Goal: Task Accomplishment & Management: Use online tool/utility

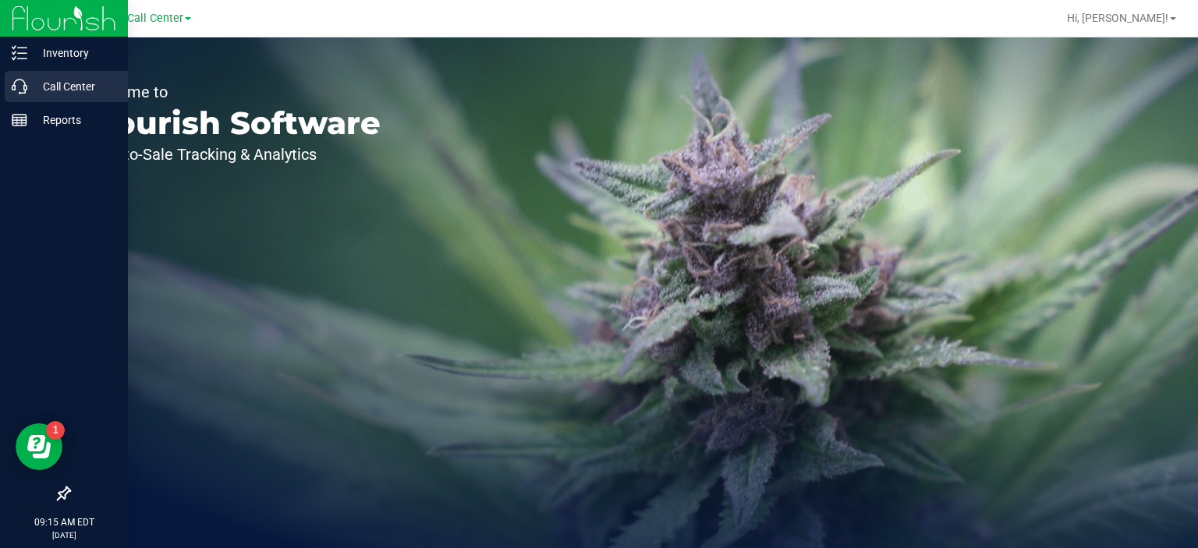
click at [59, 90] on p "Call Center" at bounding box center [74, 86] width 94 height 19
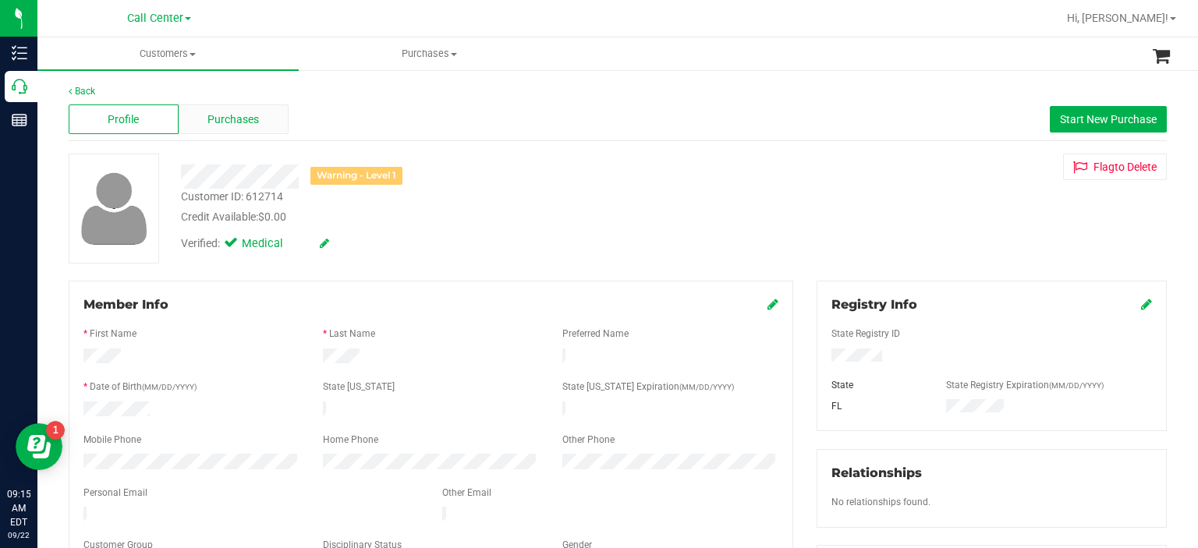
click at [232, 118] on span "Purchases" at bounding box center [232, 120] width 51 height 16
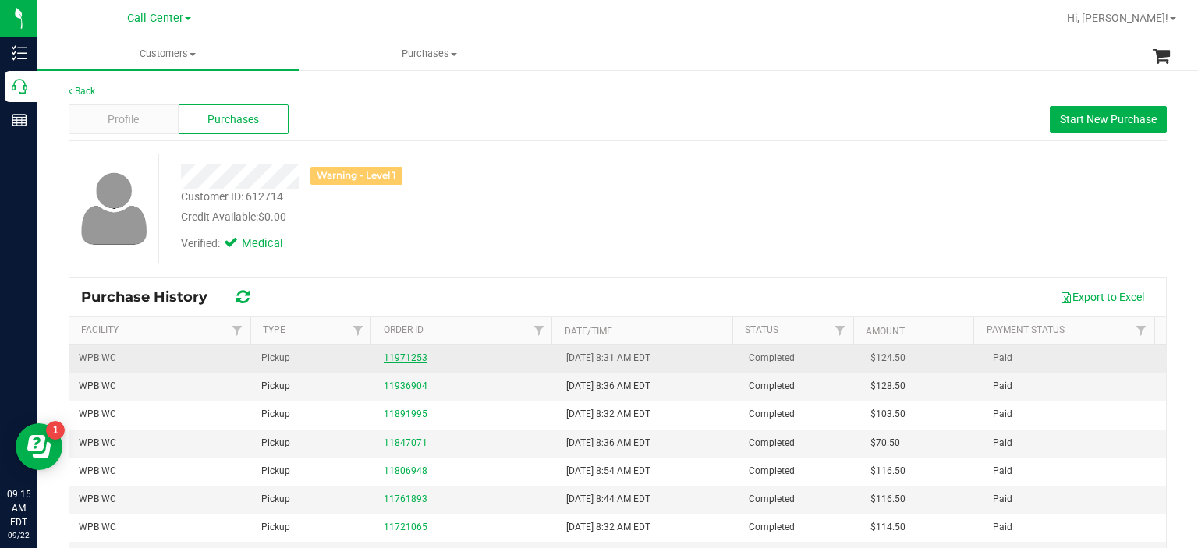
click at [401, 358] on link "11971253" at bounding box center [406, 357] width 44 height 11
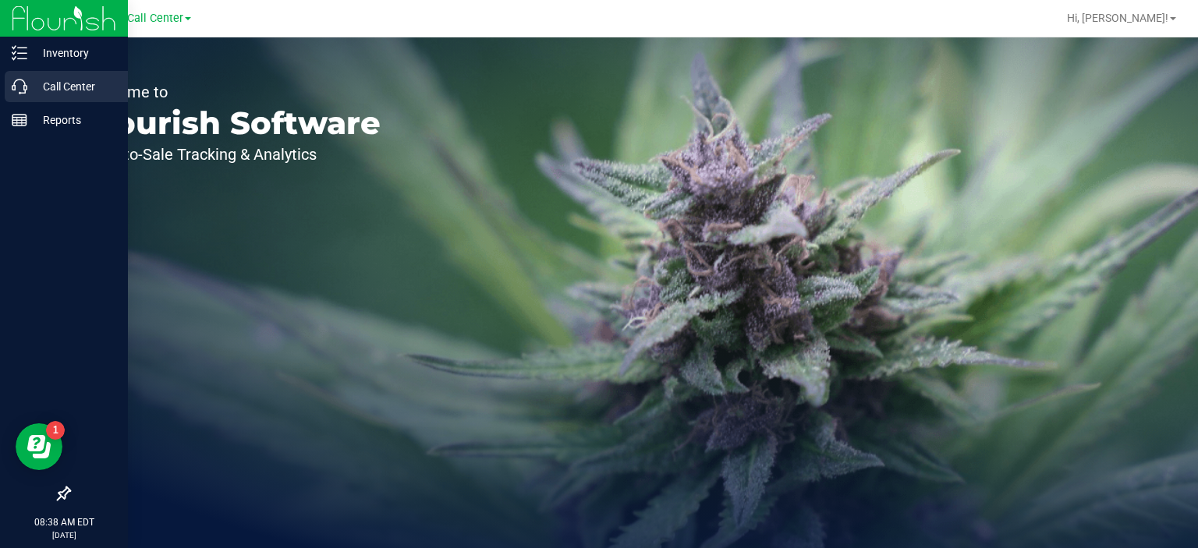
click at [55, 91] on p "Call Center" at bounding box center [74, 86] width 94 height 19
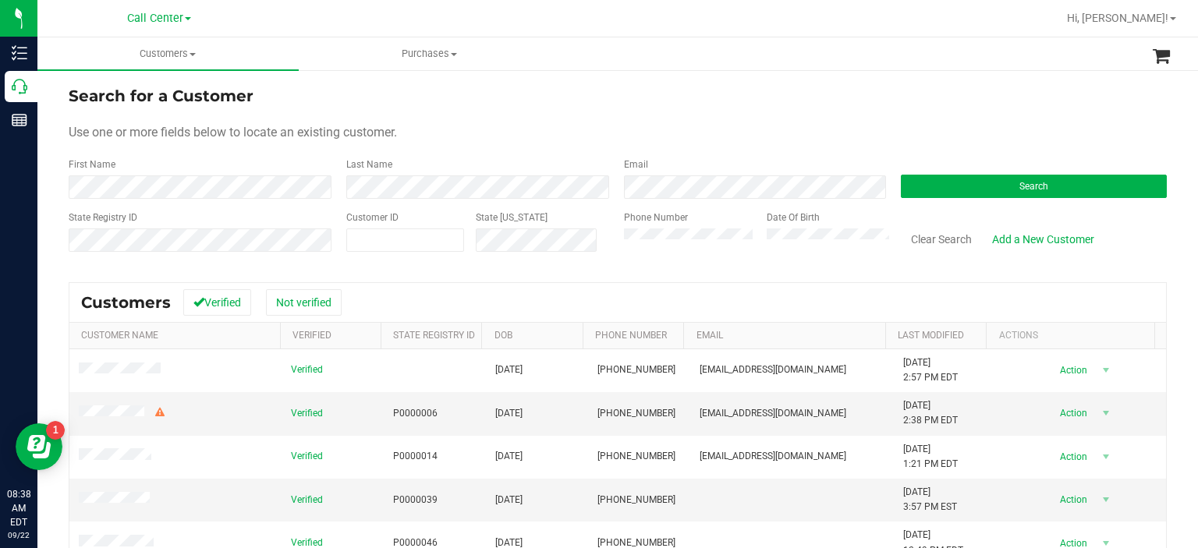
click at [406, 226] on div "Customer ID" at bounding box center [405, 238] width 119 height 55
click at [406, 232] on span at bounding box center [405, 239] width 119 height 23
paste input "1590238"
type input "1590238"
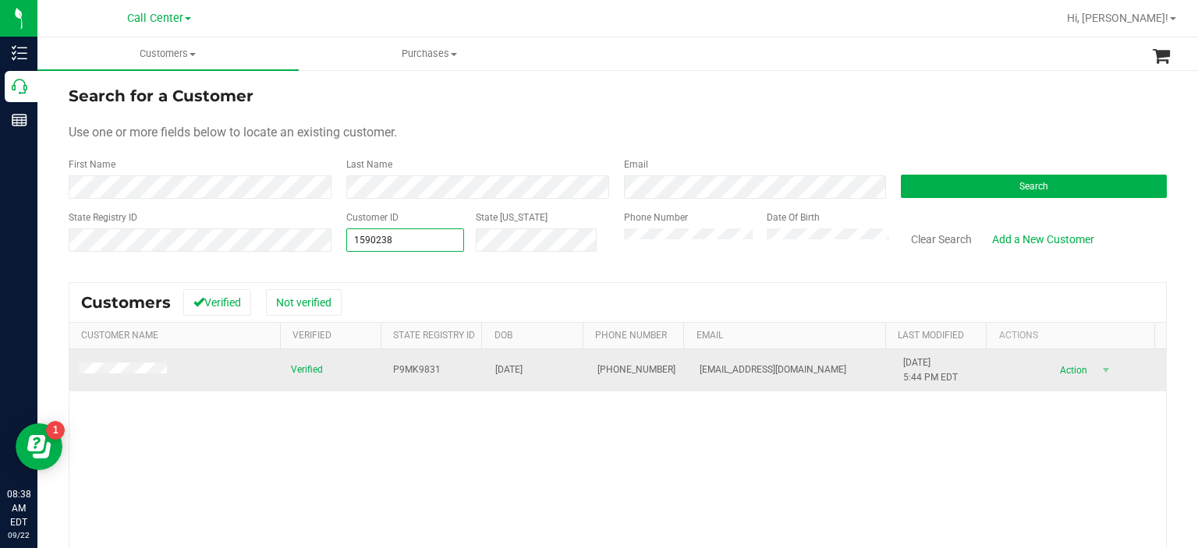
click at [406, 374] on span "P9MK9831" at bounding box center [417, 370] width 48 height 15
copy span "P9MK9831"
